Goal: Navigation & Orientation: Find specific page/section

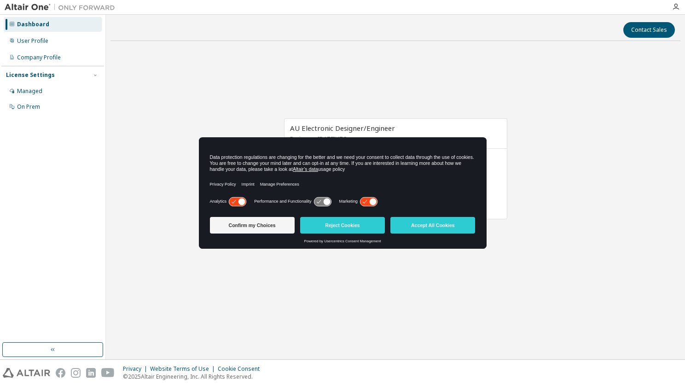
click at [71, 27] on div "Dashboard" at bounding box center [53, 24] width 98 height 15
click at [419, 219] on button "Accept All Cookies" at bounding box center [432, 225] width 85 height 17
